Goal: Book appointment/travel/reservation

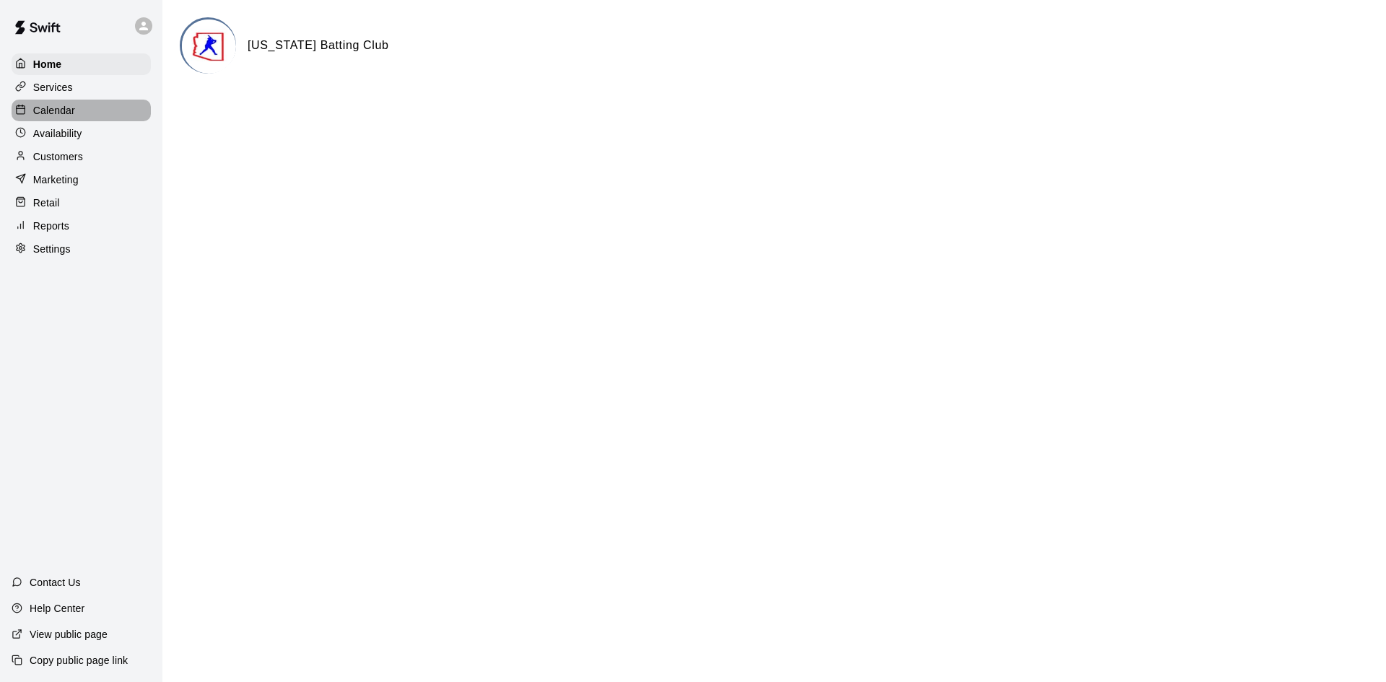
click at [112, 108] on div "Calendar" at bounding box center [81, 111] width 139 height 22
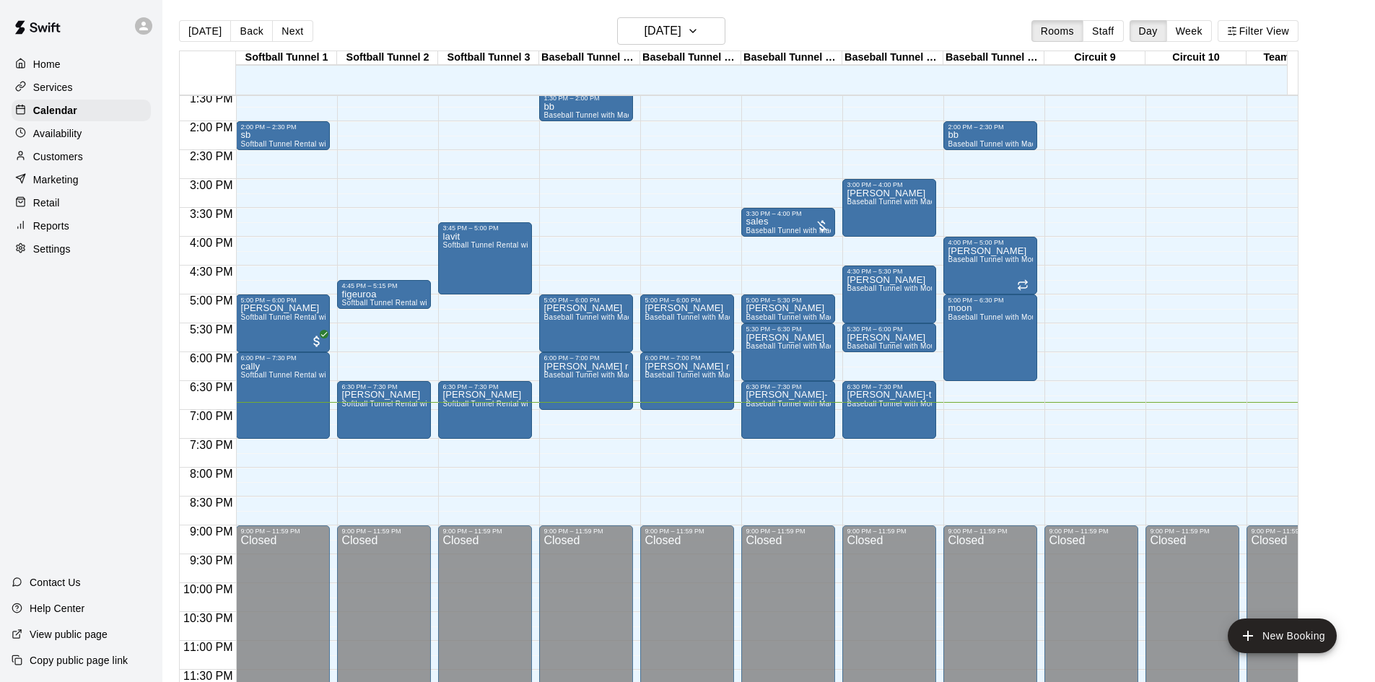
scroll to position [23, 0]
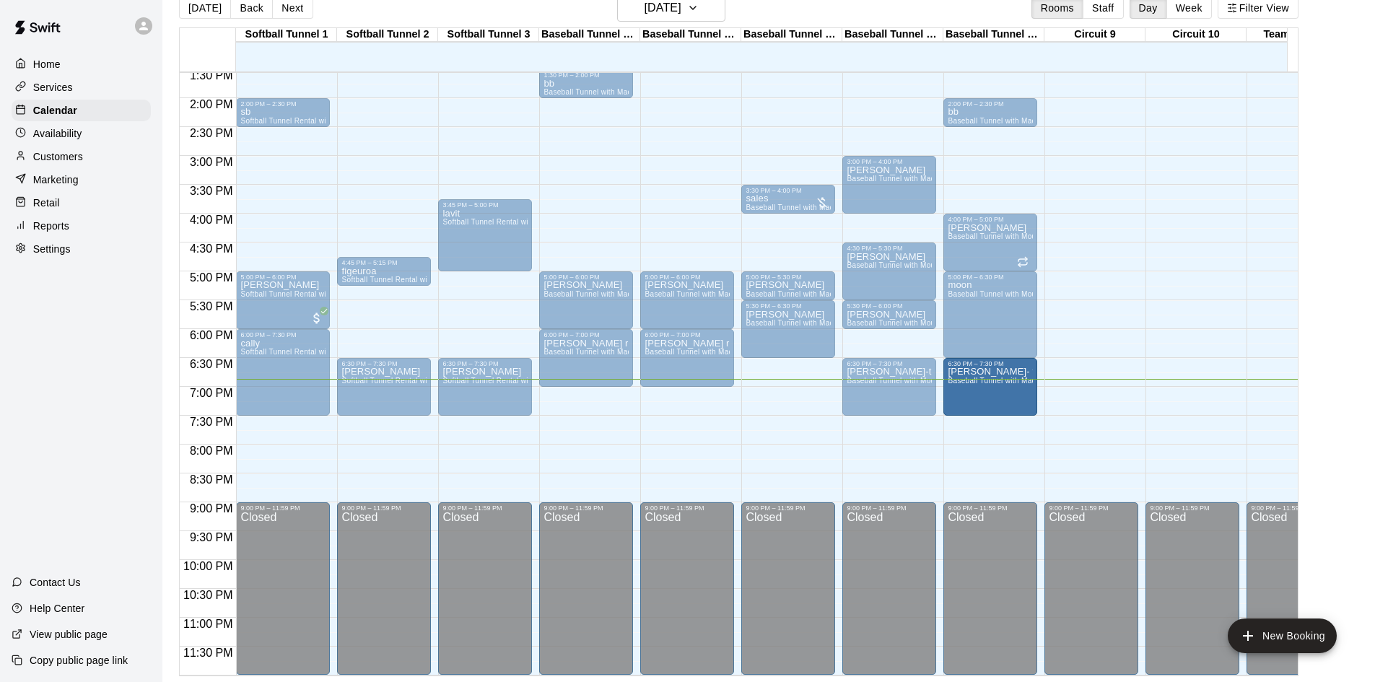
drag, startPoint x: 790, startPoint y: 384, endPoint x: 980, endPoint y: 384, distance: 190.5
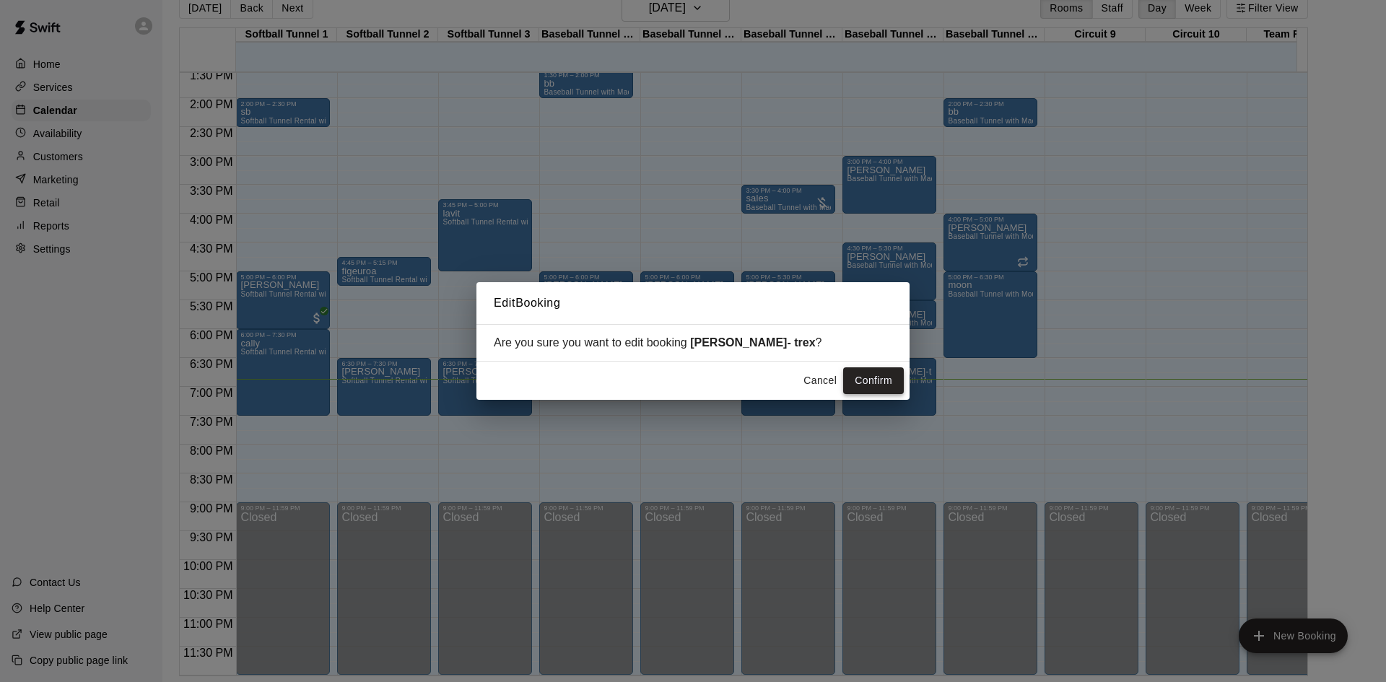
click at [877, 377] on button "Confirm" at bounding box center [873, 380] width 61 height 27
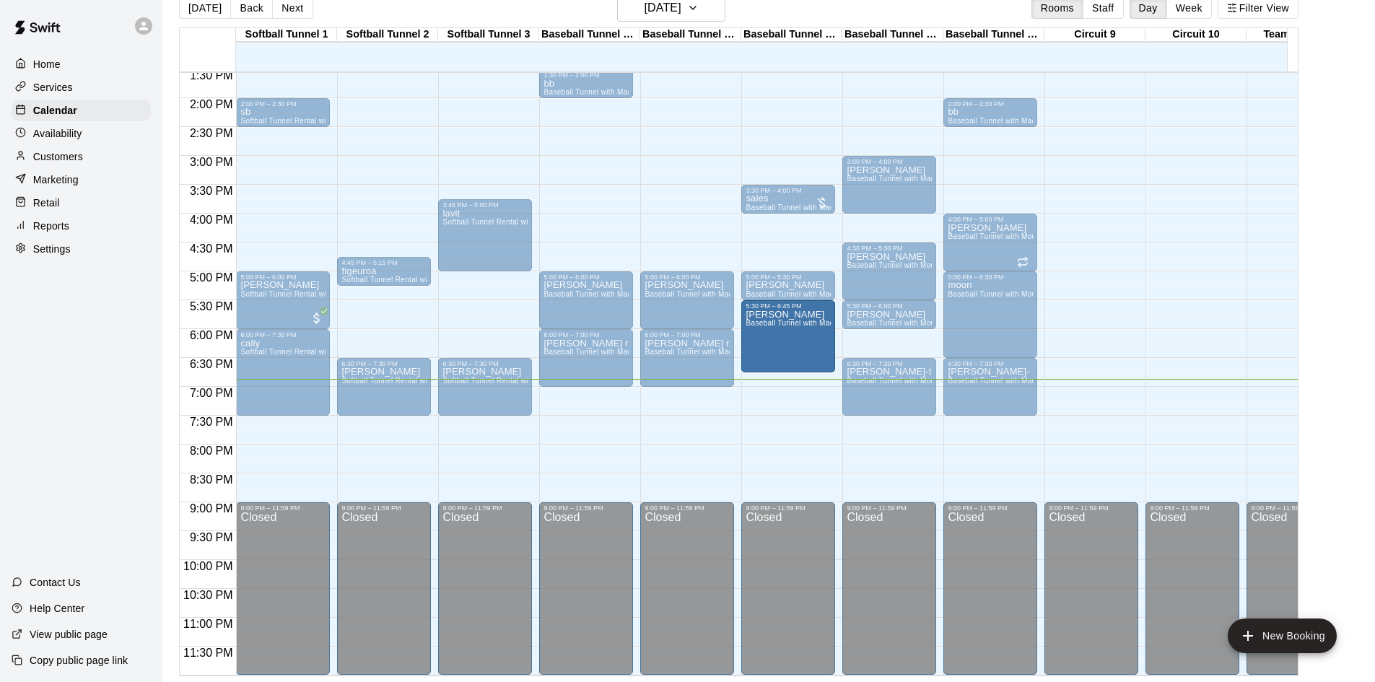
drag, startPoint x: 818, startPoint y: 344, endPoint x: 814, endPoint y: 368, distance: 24.8
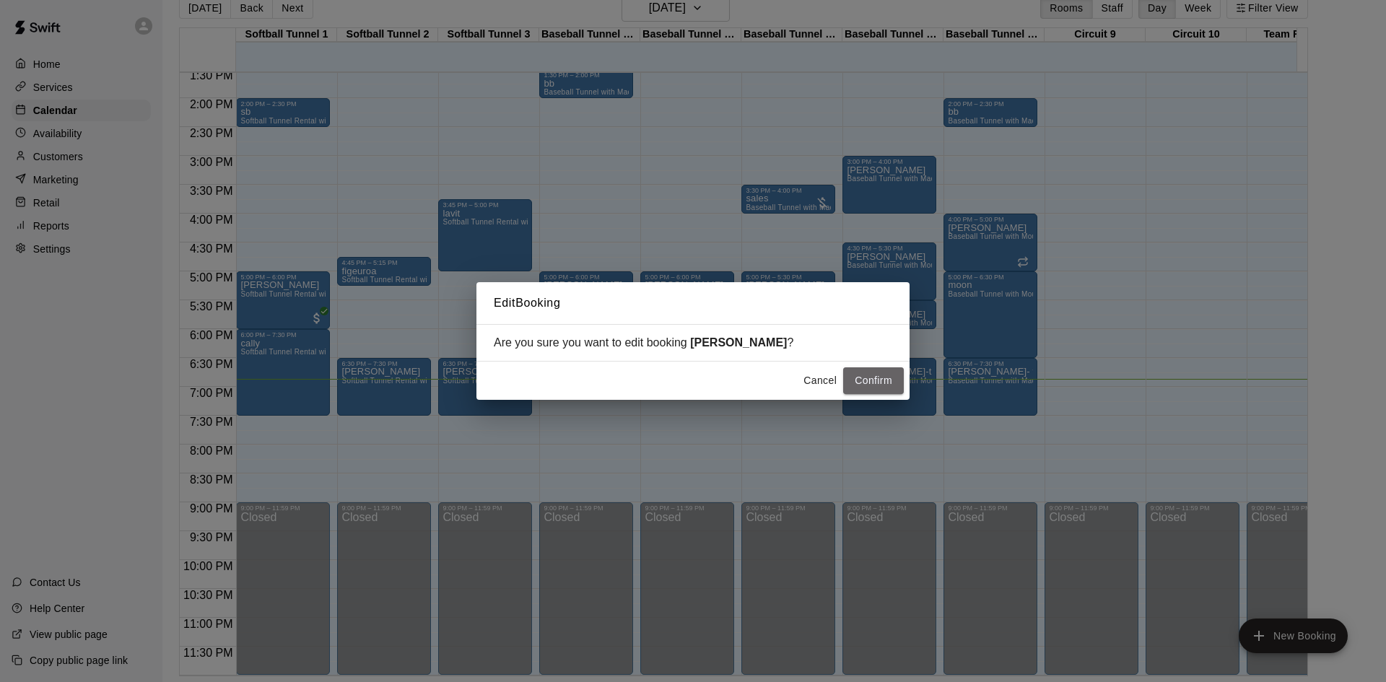
click at [881, 375] on button "Confirm" at bounding box center [873, 380] width 61 height 27
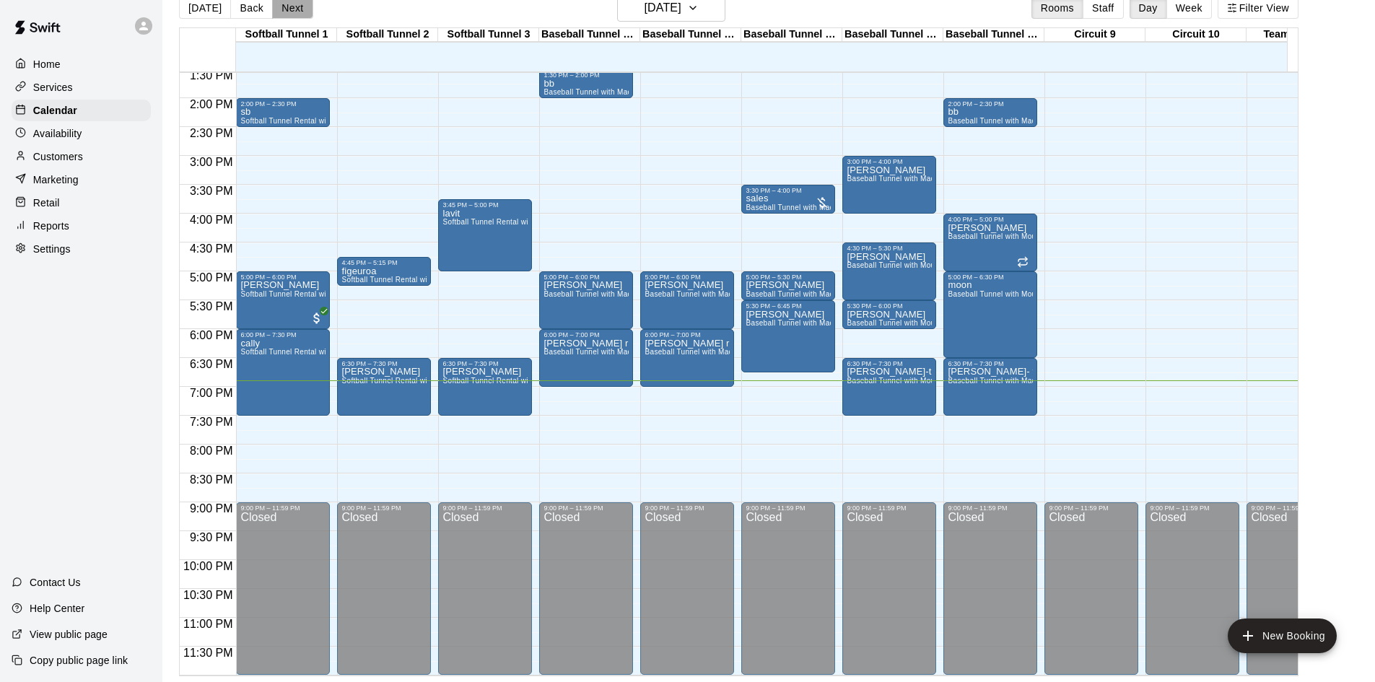
click at [288, 15] on button "Next" at bounding box center [292, 8] width 40 height 22
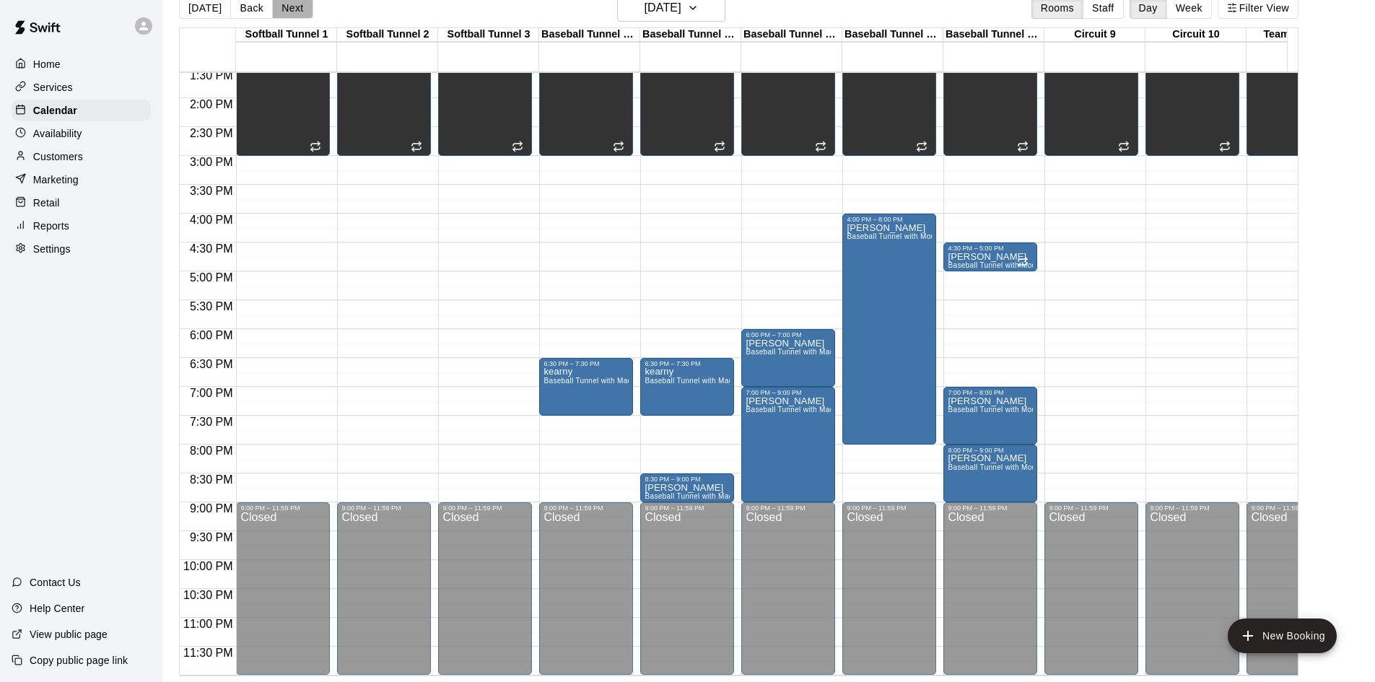
click at [294, 11] on button "Next" at bounding box center [292, 8] width 40 height 22
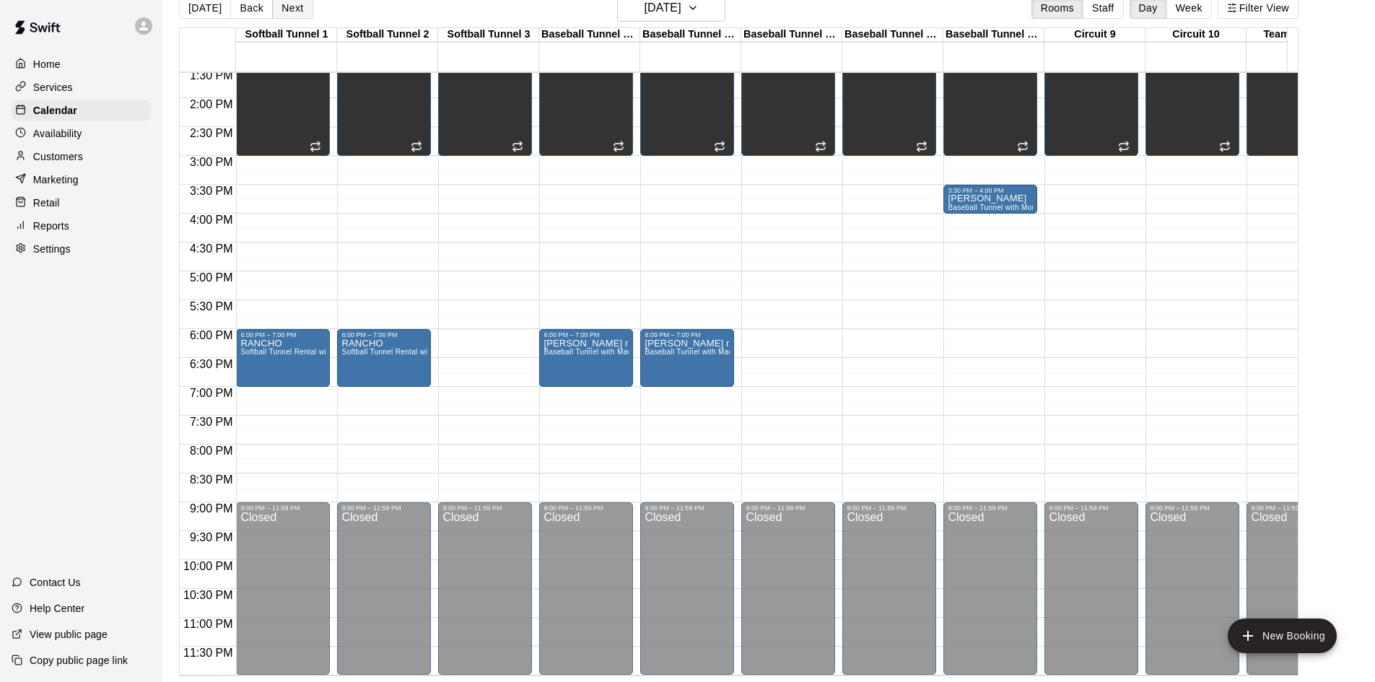
click at [299, 4] on button "Next" at bounding box center [292, 8] width 40 height 22
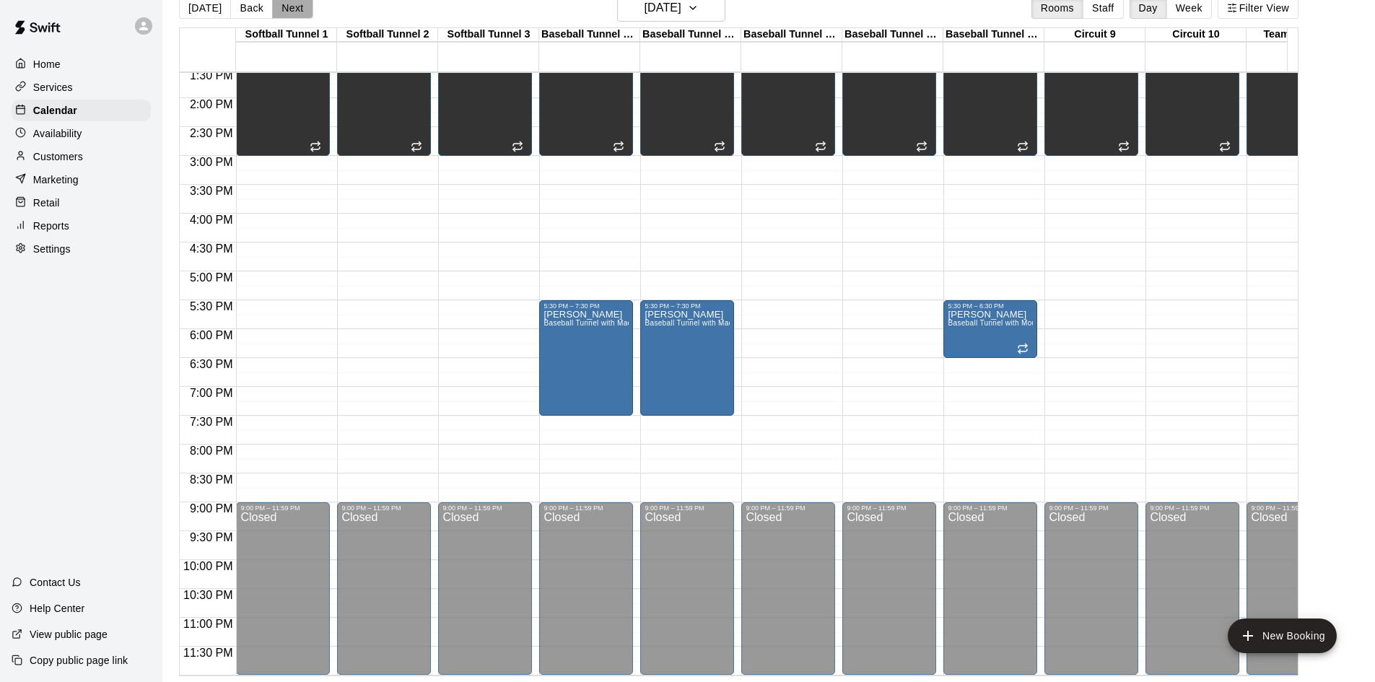
click at [287, 4] on button "Next" at bounding box center [292, 8] width 40 height 22
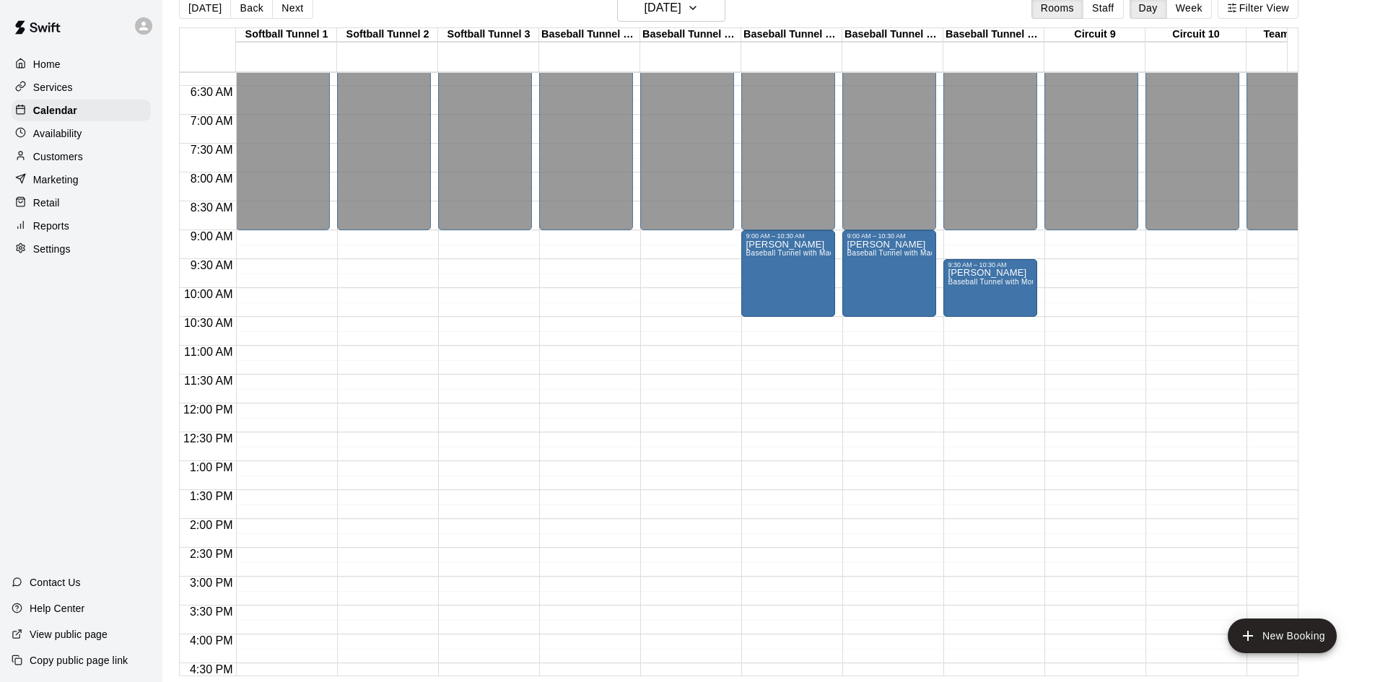
scroll to position [434, 0]
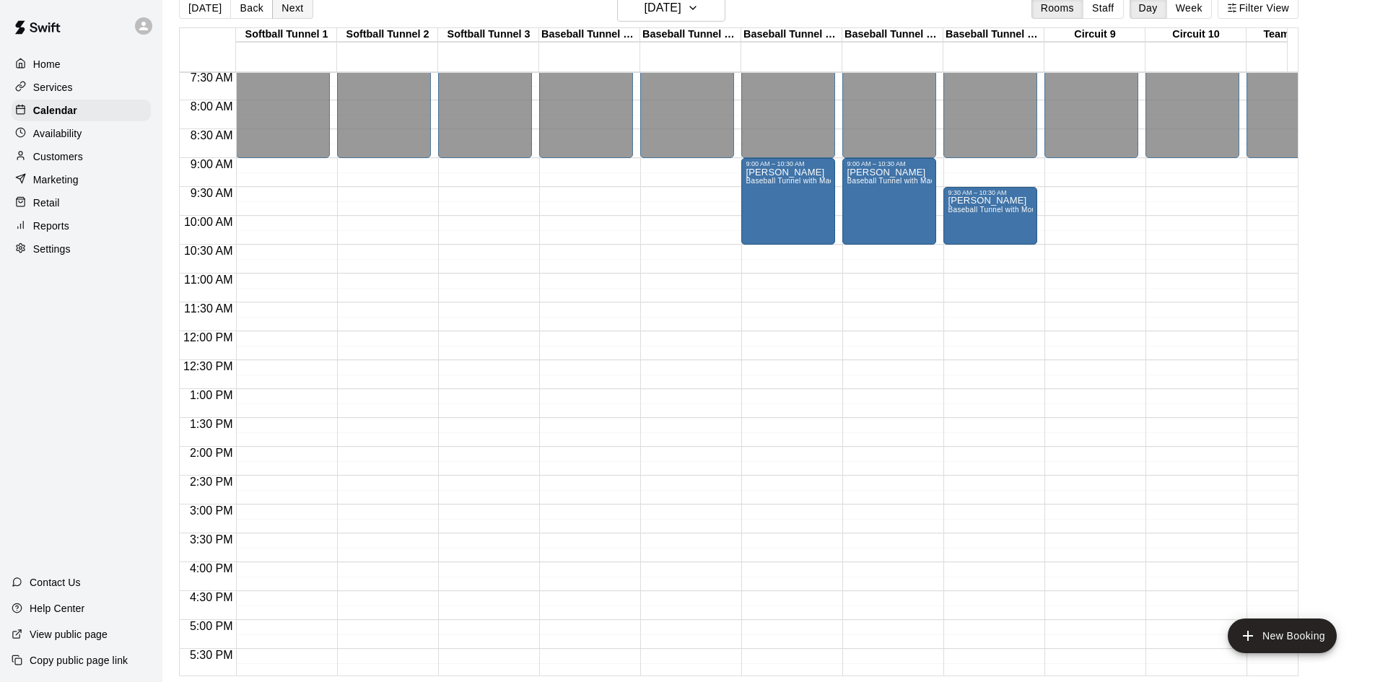
click at [294, 9] on button "Next" at bounding box center [292, 8] width 40 height 22
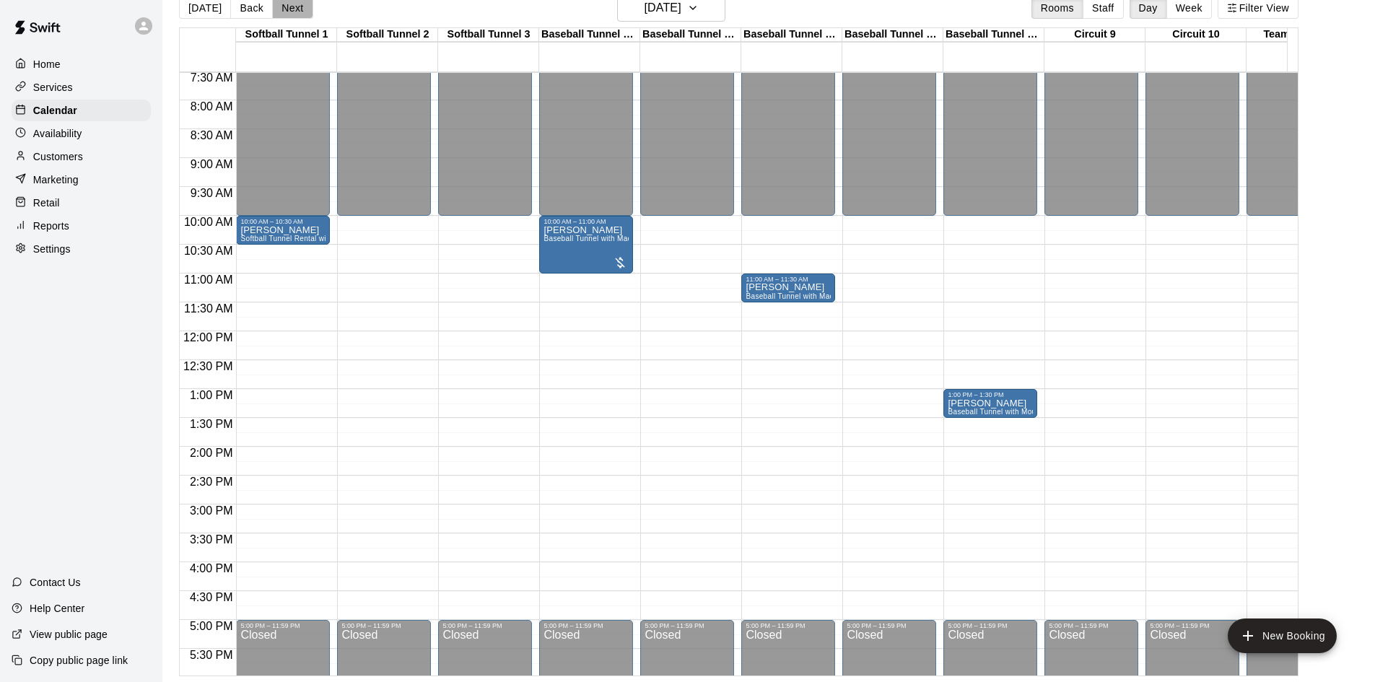
click at [292, 9] on button "Next" at bounding box center [292, 8] width 40 height 22
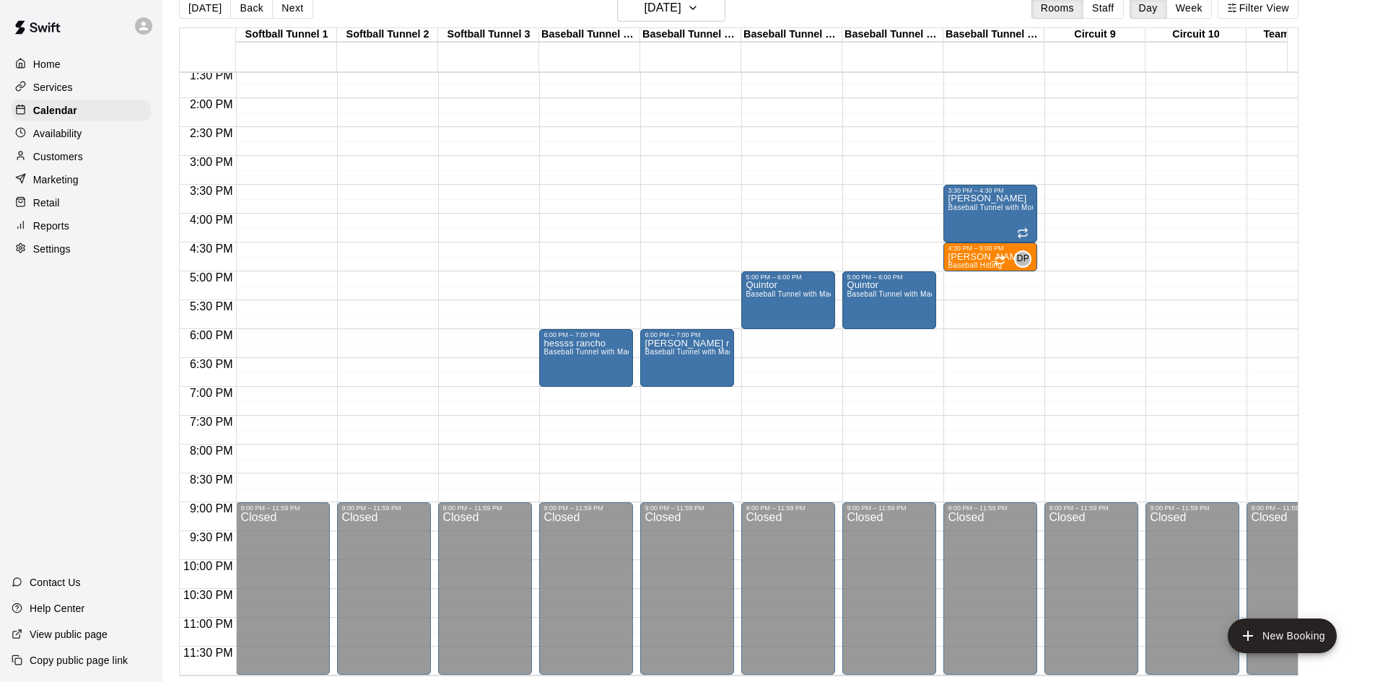
scroll to position [795, 0]
click at [301, 11] on button "Next" at bounding box center [292, 8] width 40 height 22
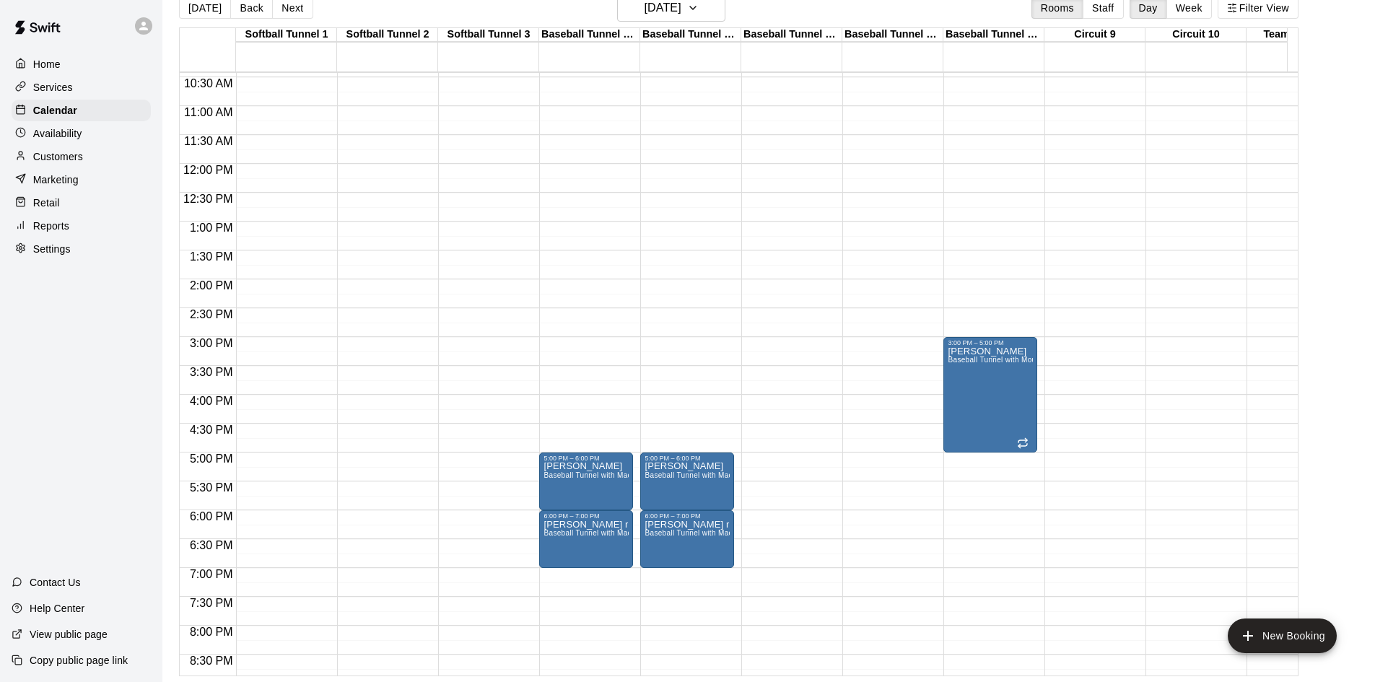
scroll to position [579, 0]
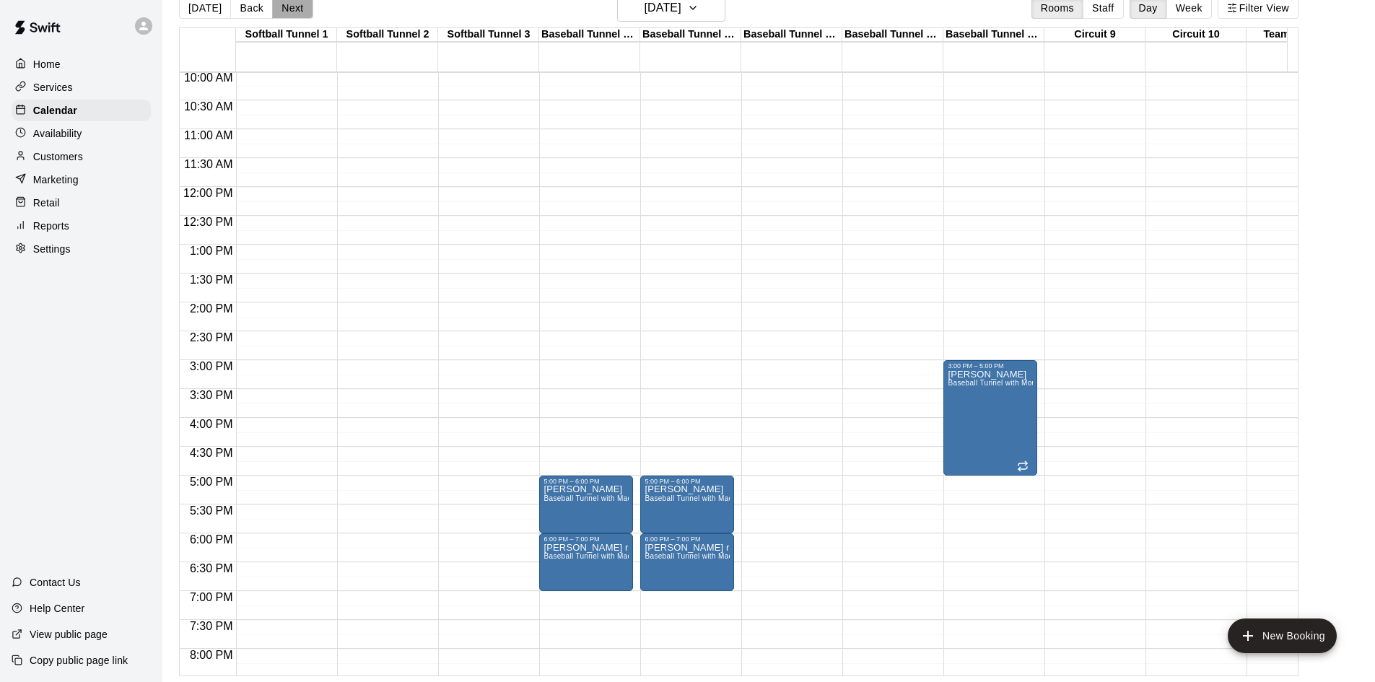
click at [274, 6] on button "Next" at bounding box center [292, 8] width 40 height 22
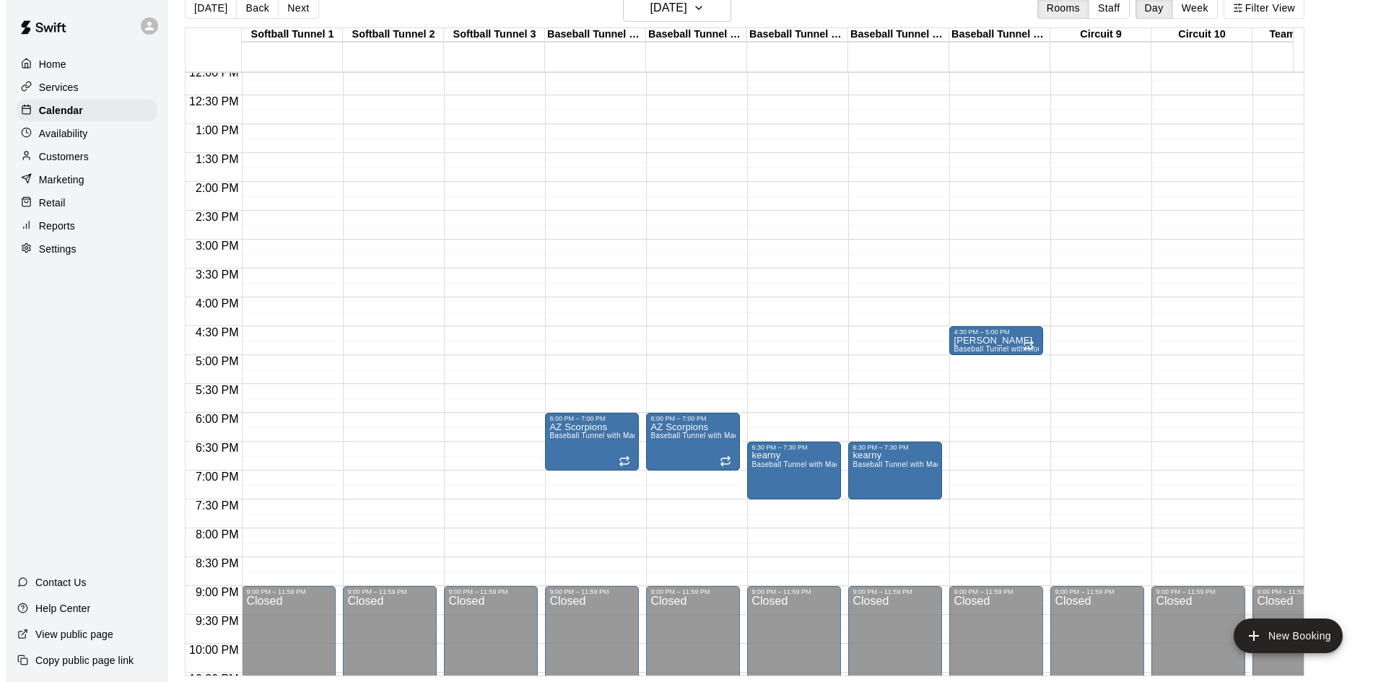
scroll to position [723, 0]
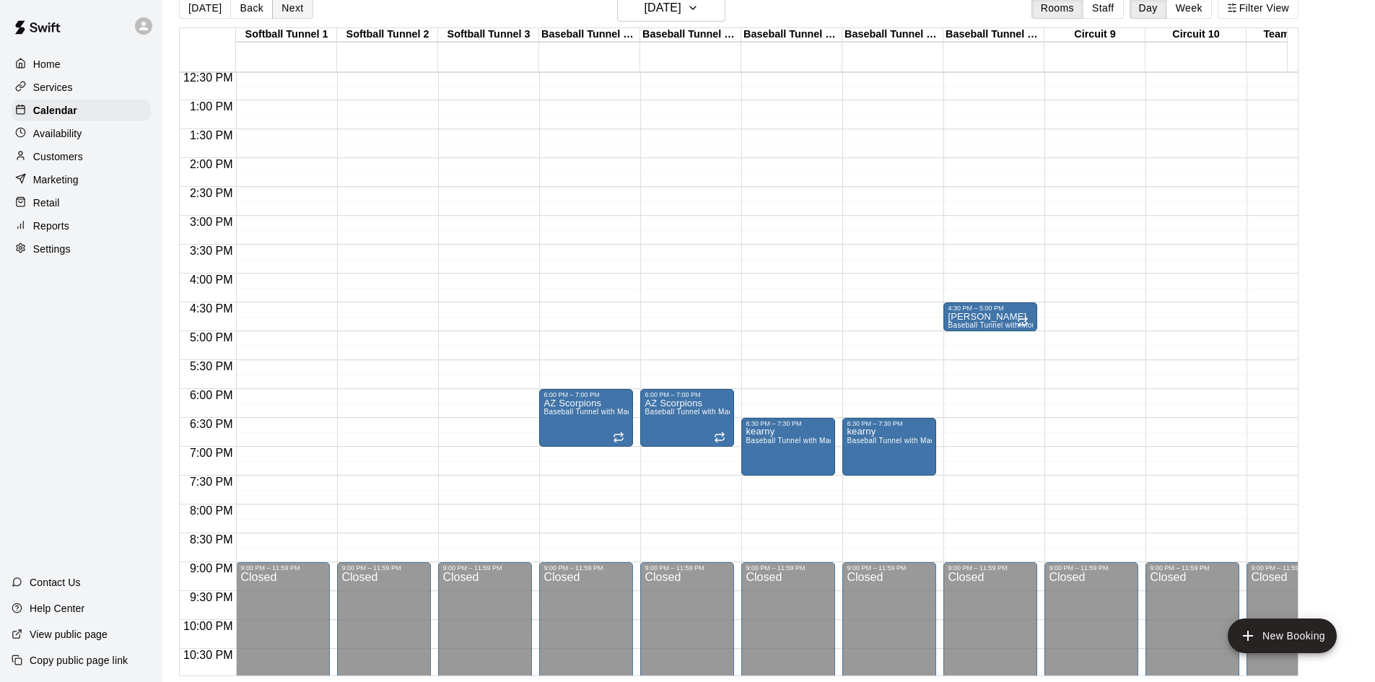
click at [290, 6] on button "Next" at bounding box center [292, 8] width 40 height 22
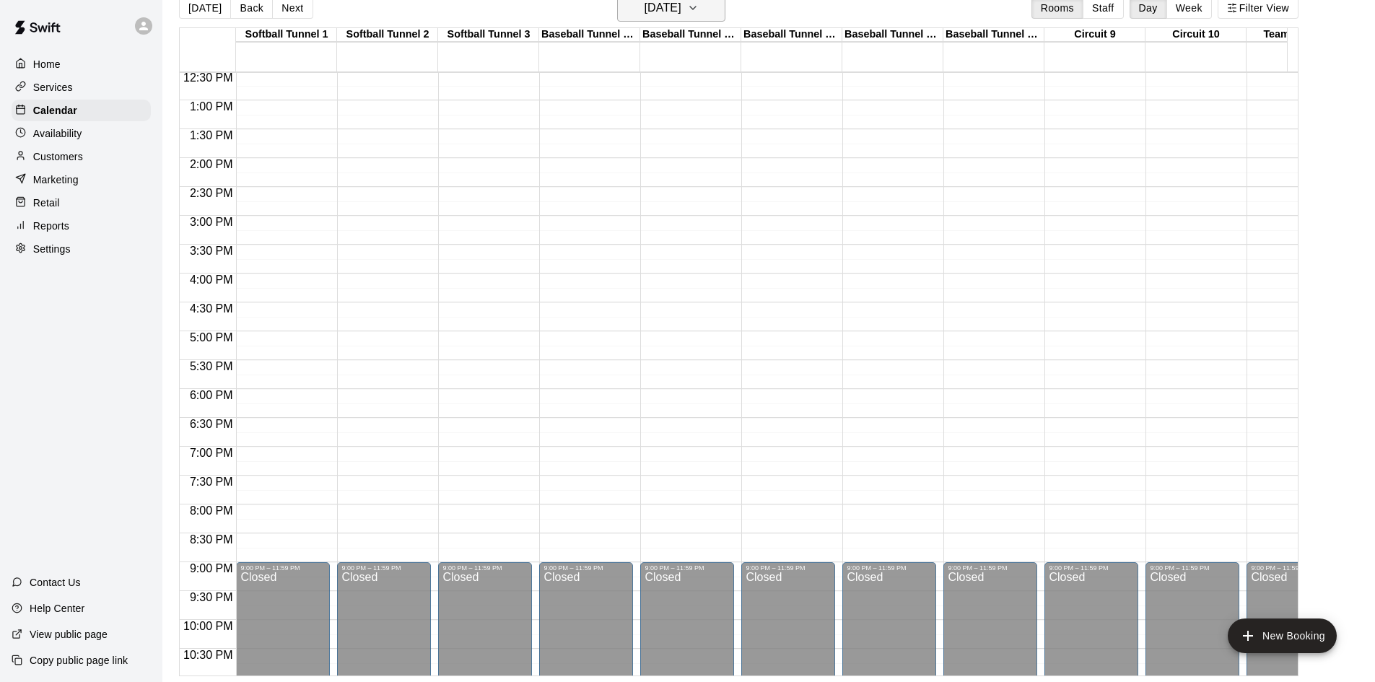
click at [667, 9] on h6 "[DATE]" at bounding box center [662, 8] width 37 height 20
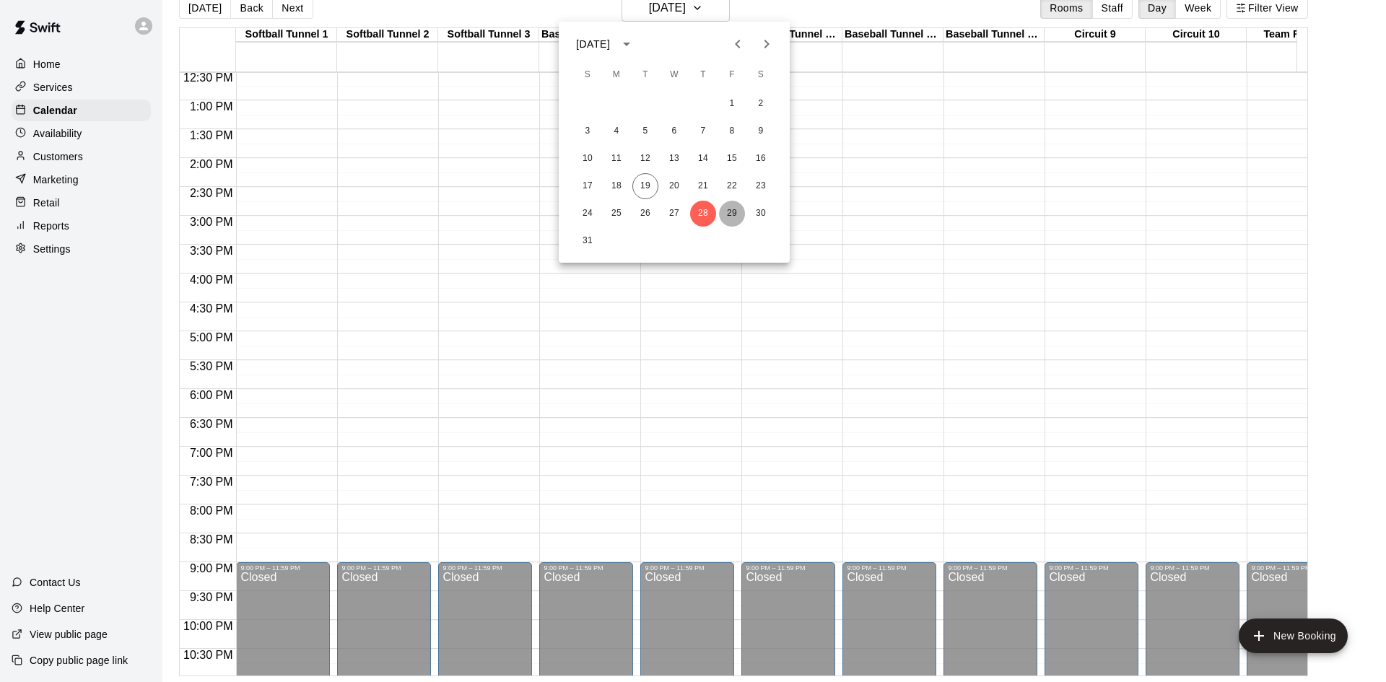
click at [727, 211] on button "29" at bounding box center [732, 214] width 26 height 26
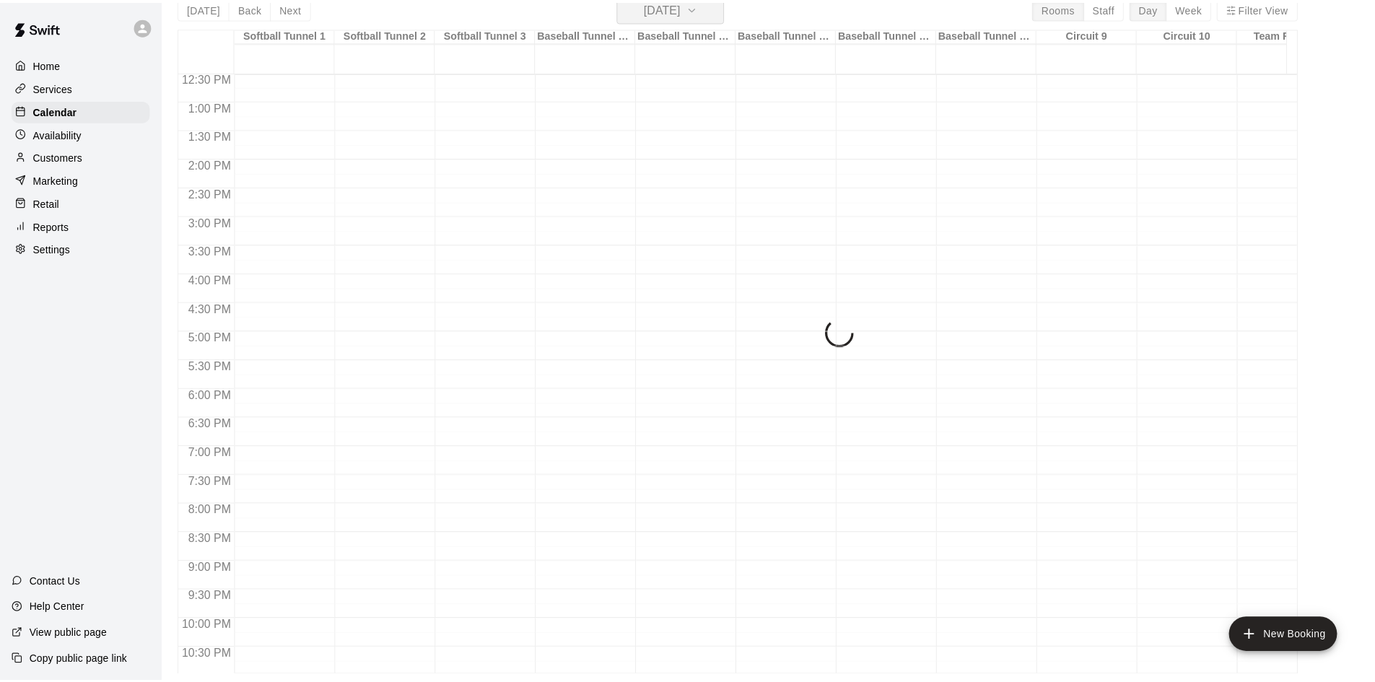
scroll to position [17, 0]
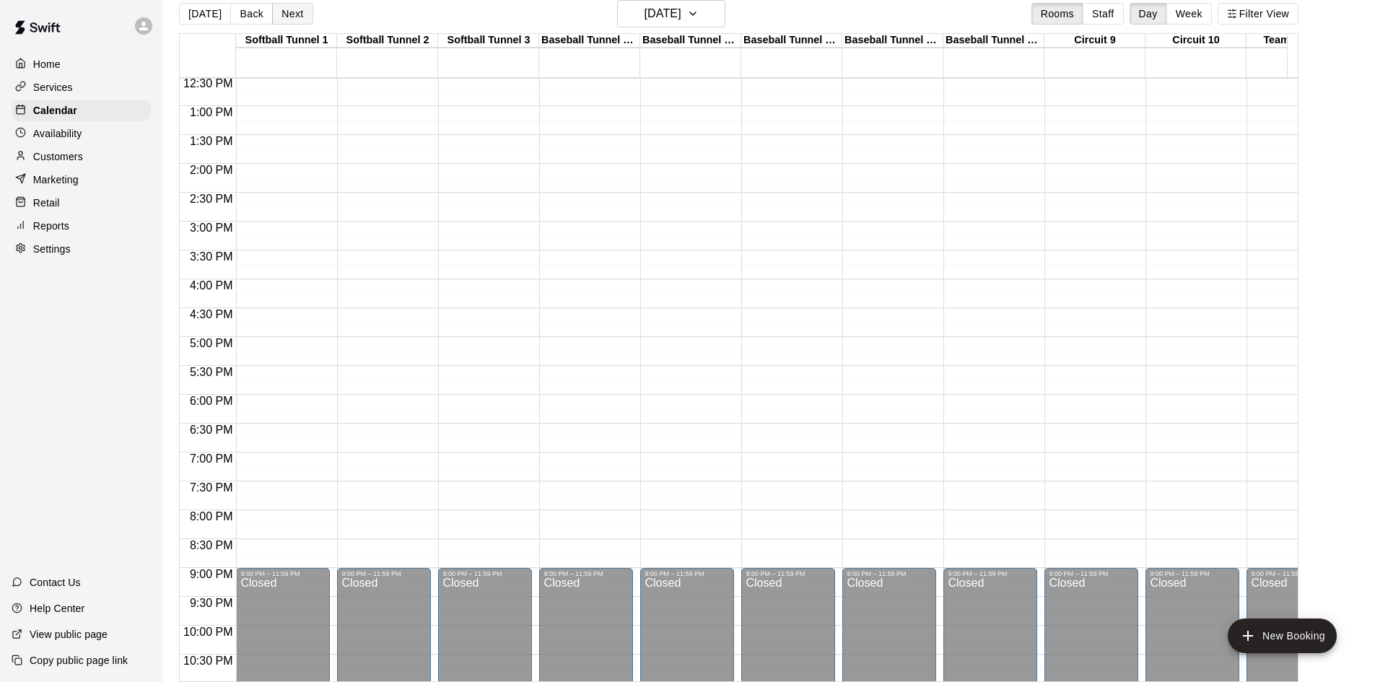
click at [293, 4] on button "Next" at bounding box center [292, 14] width 40 height 22
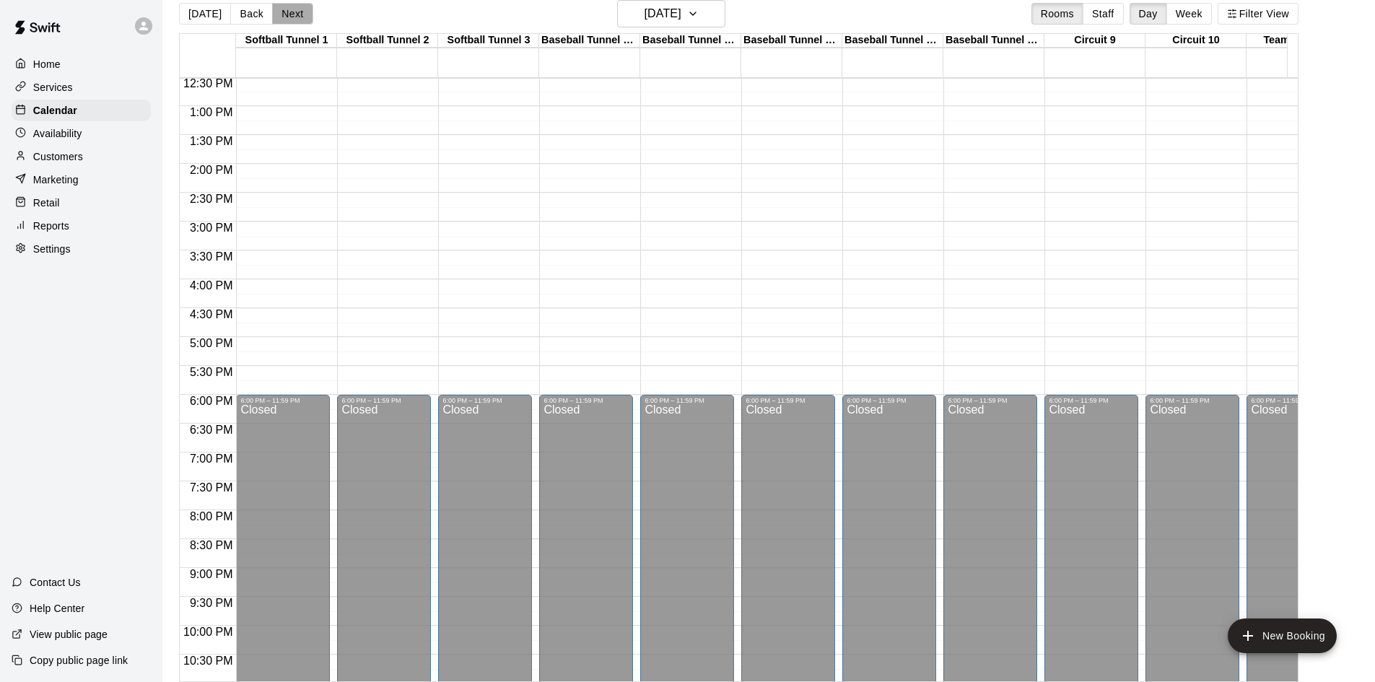
click at [292, 14] on button "Next" at bounding box center [292, 14] width 40 height 22
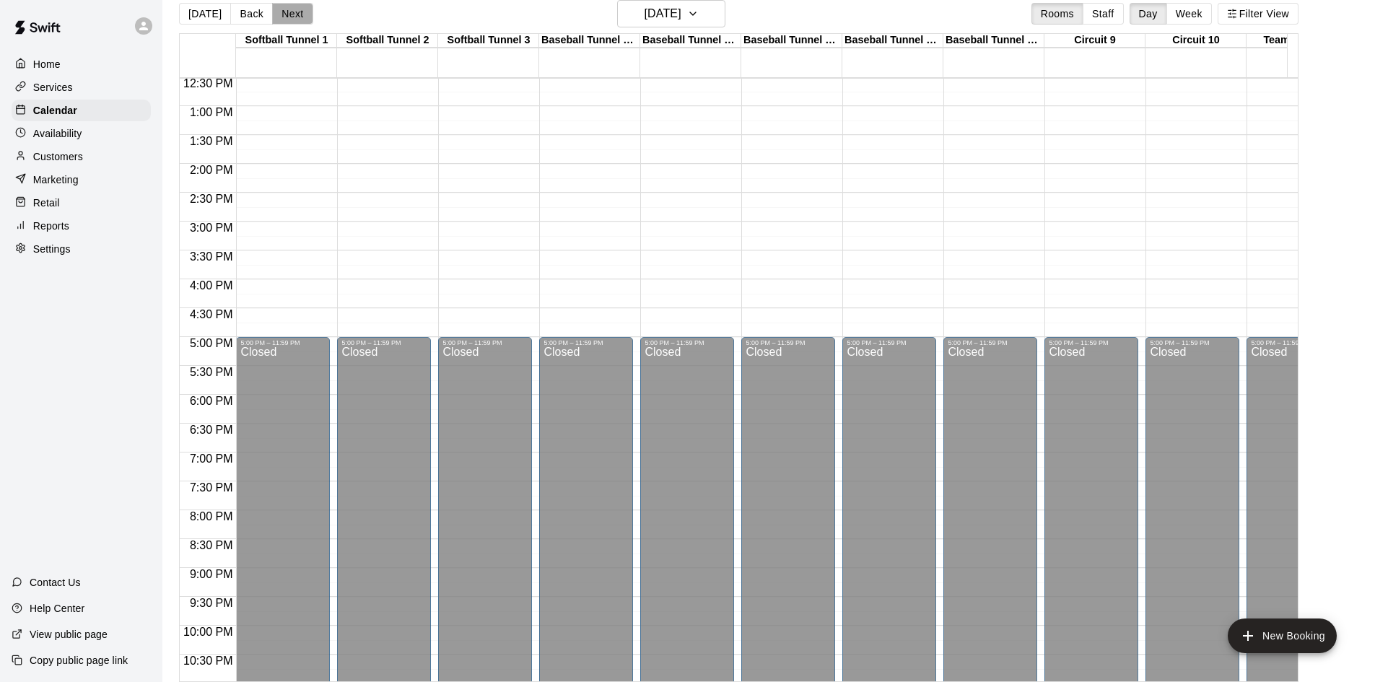
click at [292, 14] on button "Next" at bounding box center [292, 14] width 40 height 22
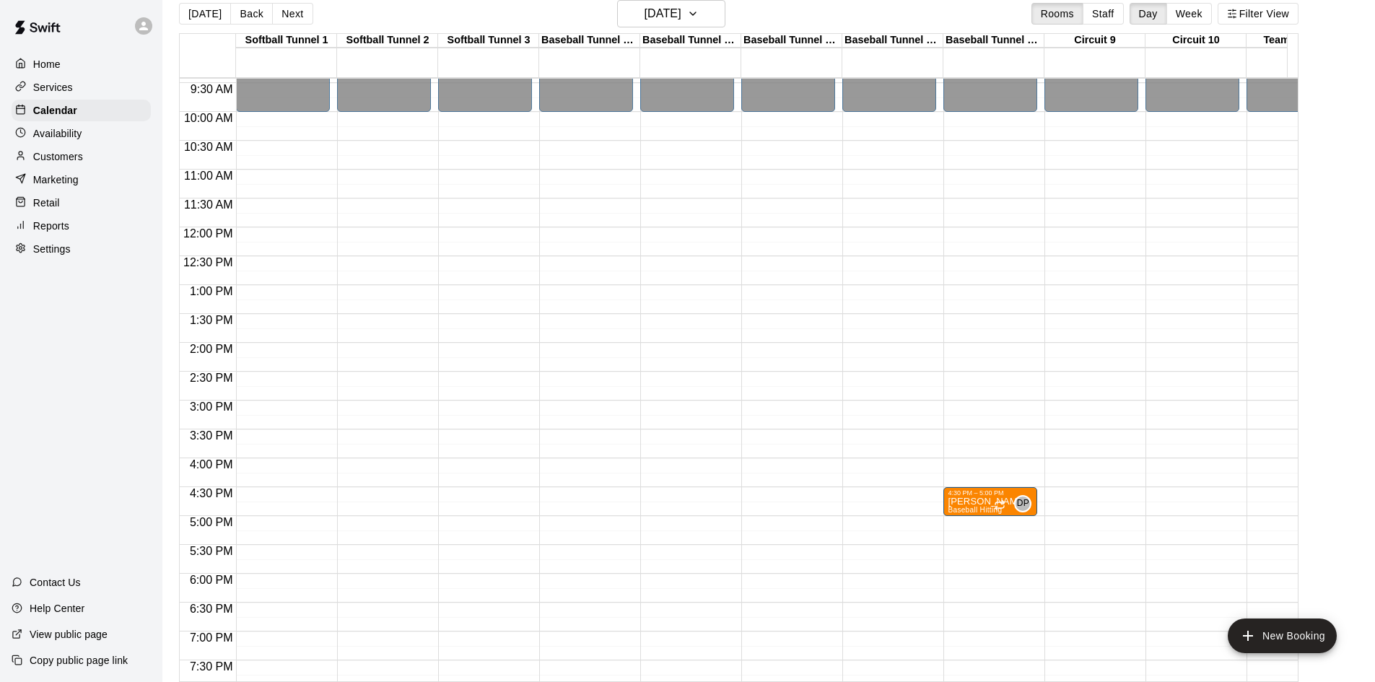
scroll to position [579, 0]
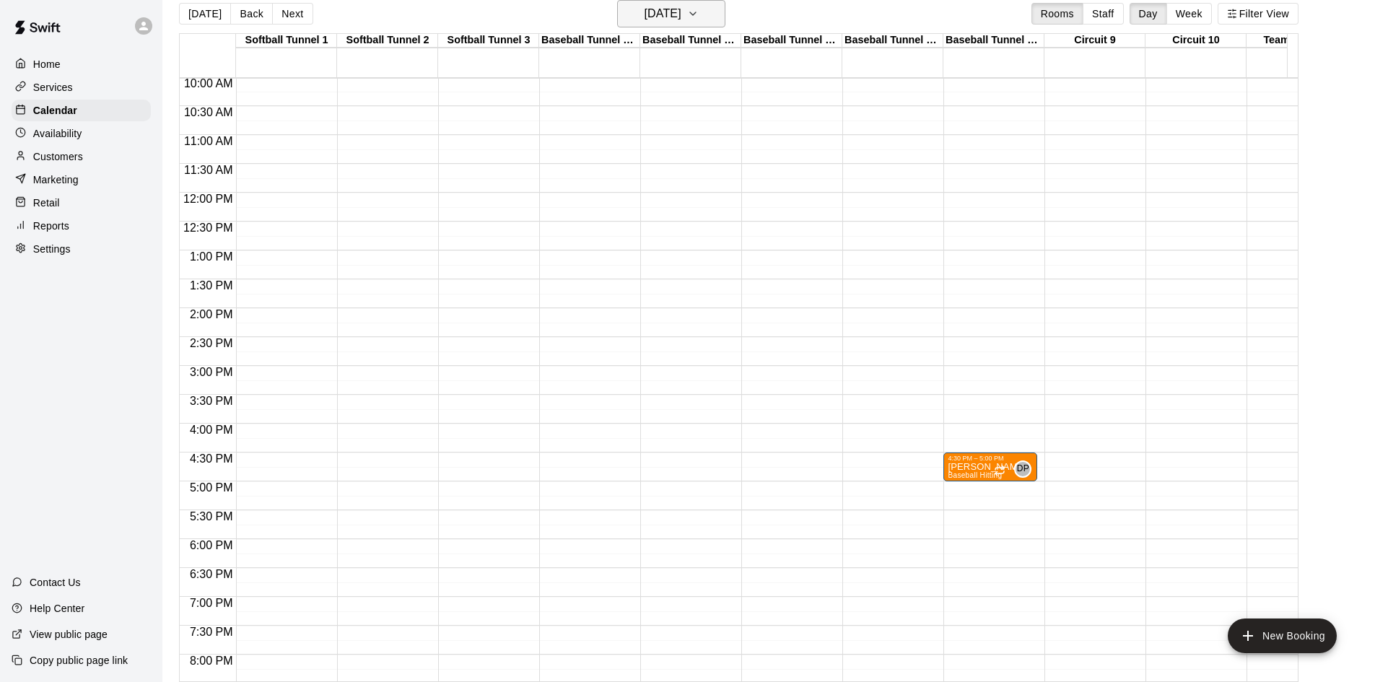
click at [681, 16] on h6 "[DATE]" at bounding box center [662, 14] width 37 height 20
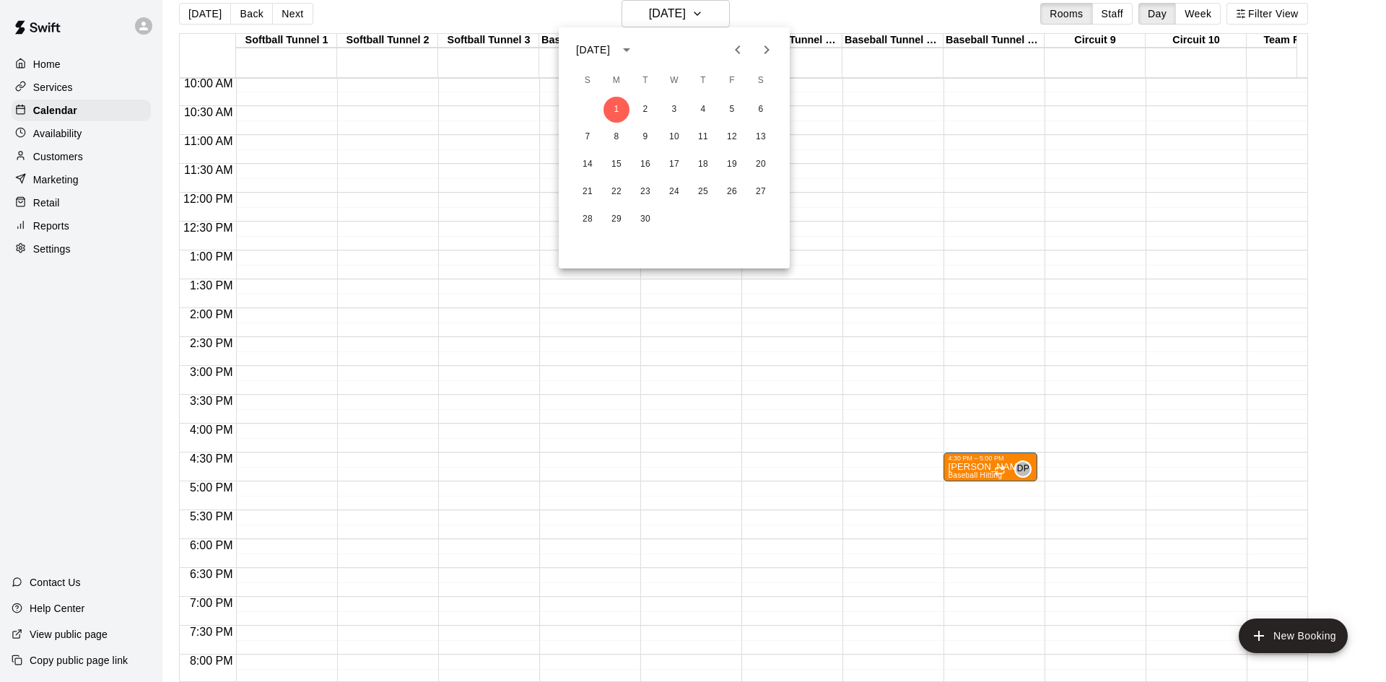
click at [735, 55] on icon "Previous month" at bounding box center [737, 49] width 17 height 17
click at [646, 191] on button "19" at bounding box center [645, 192] width 26 height 26
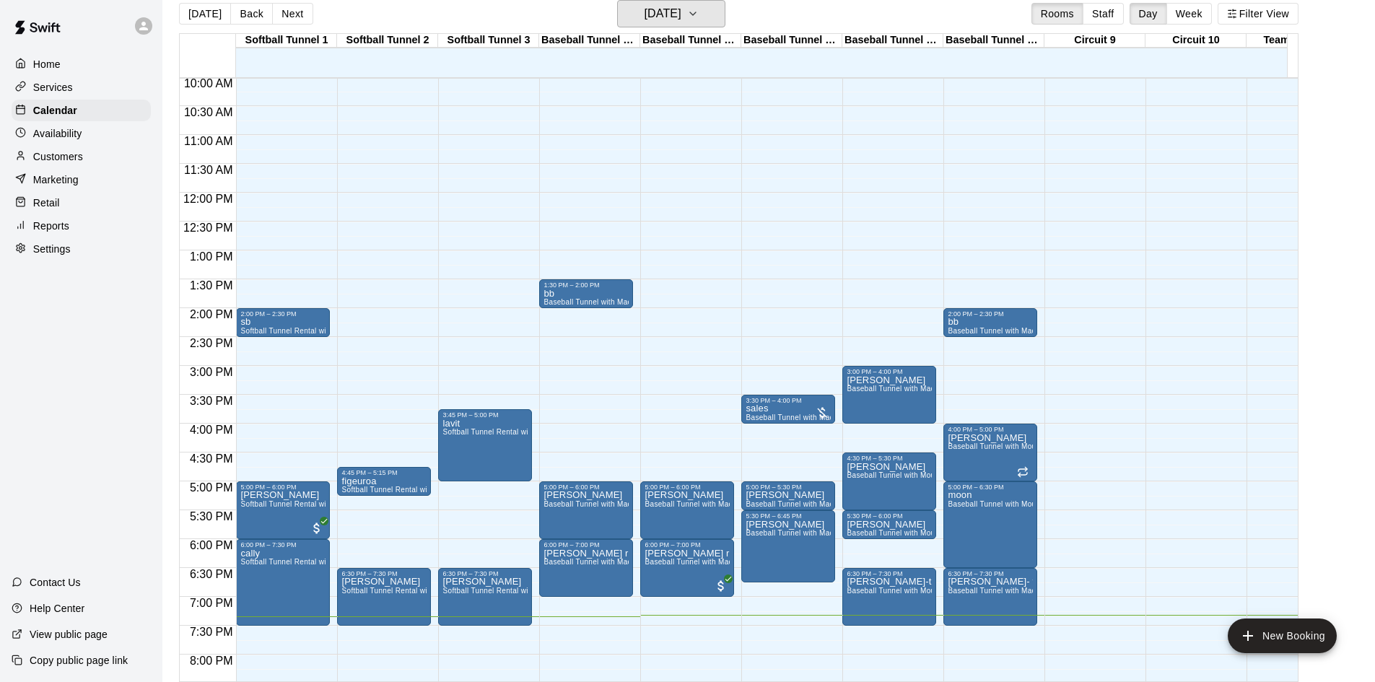
drag, startPoint x: 704, startPoint y: 6, endPoint x: 738, endPoint y: 56, distance: 60.4
click at [726, 48] on div "[DATE] Back [DATE][DATE] Rooms Staff Day Week Filter View Softball Tunnel 1 19 …" at bounding box center [738, 341] width 1119 height 682
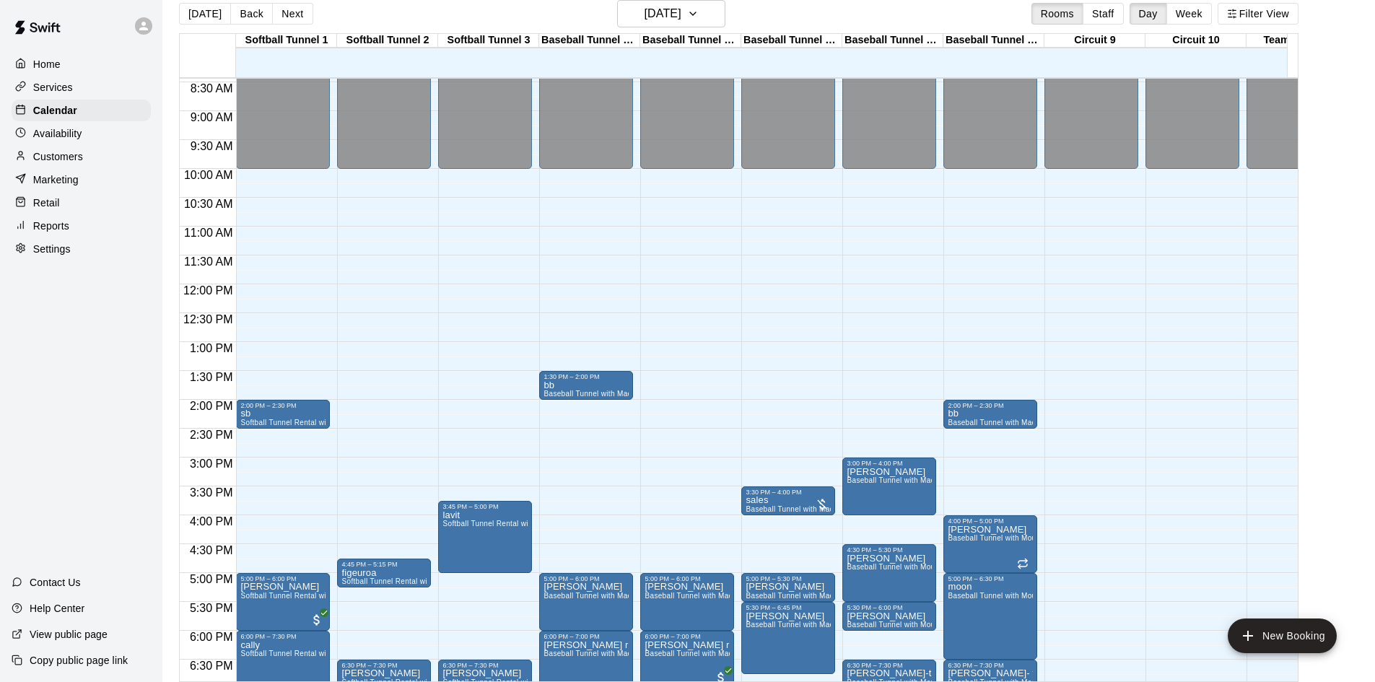
scroll to position [362, 0]
